Goal: Check status: Check status

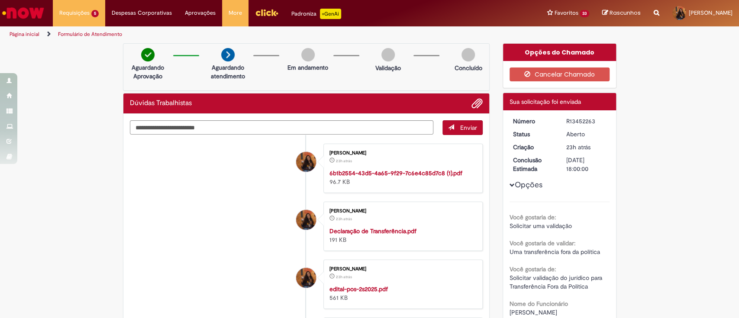
click at [571, 119] on div "R13452263" at bounding box center [586, 121] width 40 height 9
copy div "R13452263"
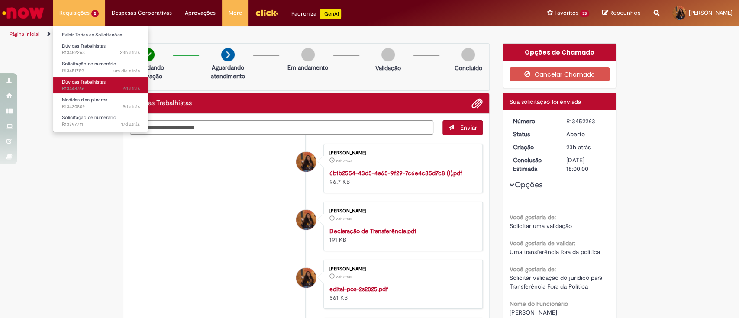
click at [103, 86] on span "2d atrás 2 dias atrás R13448766" at bounding box center [101, 88] width 78 height 7
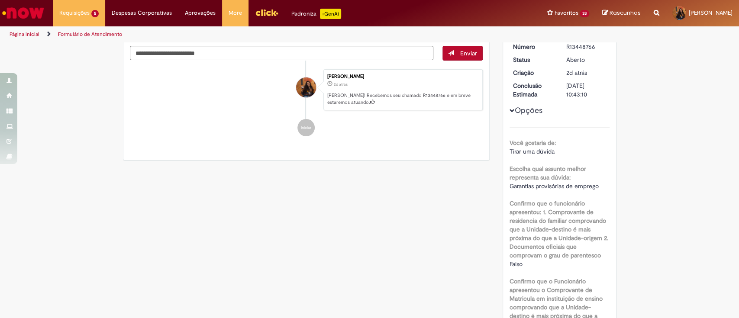
scroll to position [68, 0]
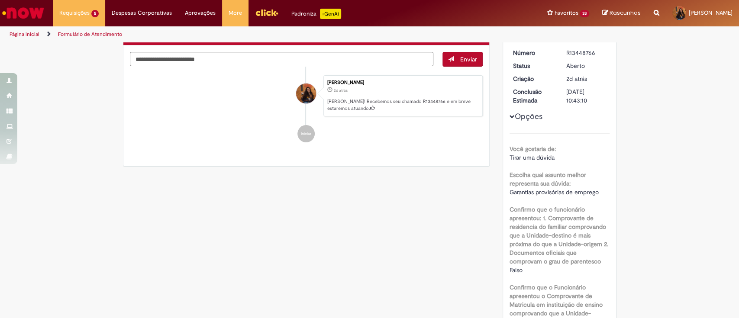
click at [571, 52] on div "R13448766" at bounding box center [586, 52] width 40 height 9
copy div "R13448766"
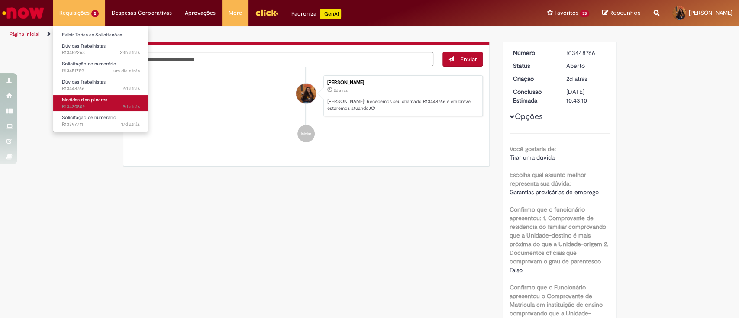
click at [106, 107] on span "9d atrás 9 dias atrás R13430809" at bounding box center [101, 106] width 78 height 7
